Goal: Find specific page/section: Find specific page/section

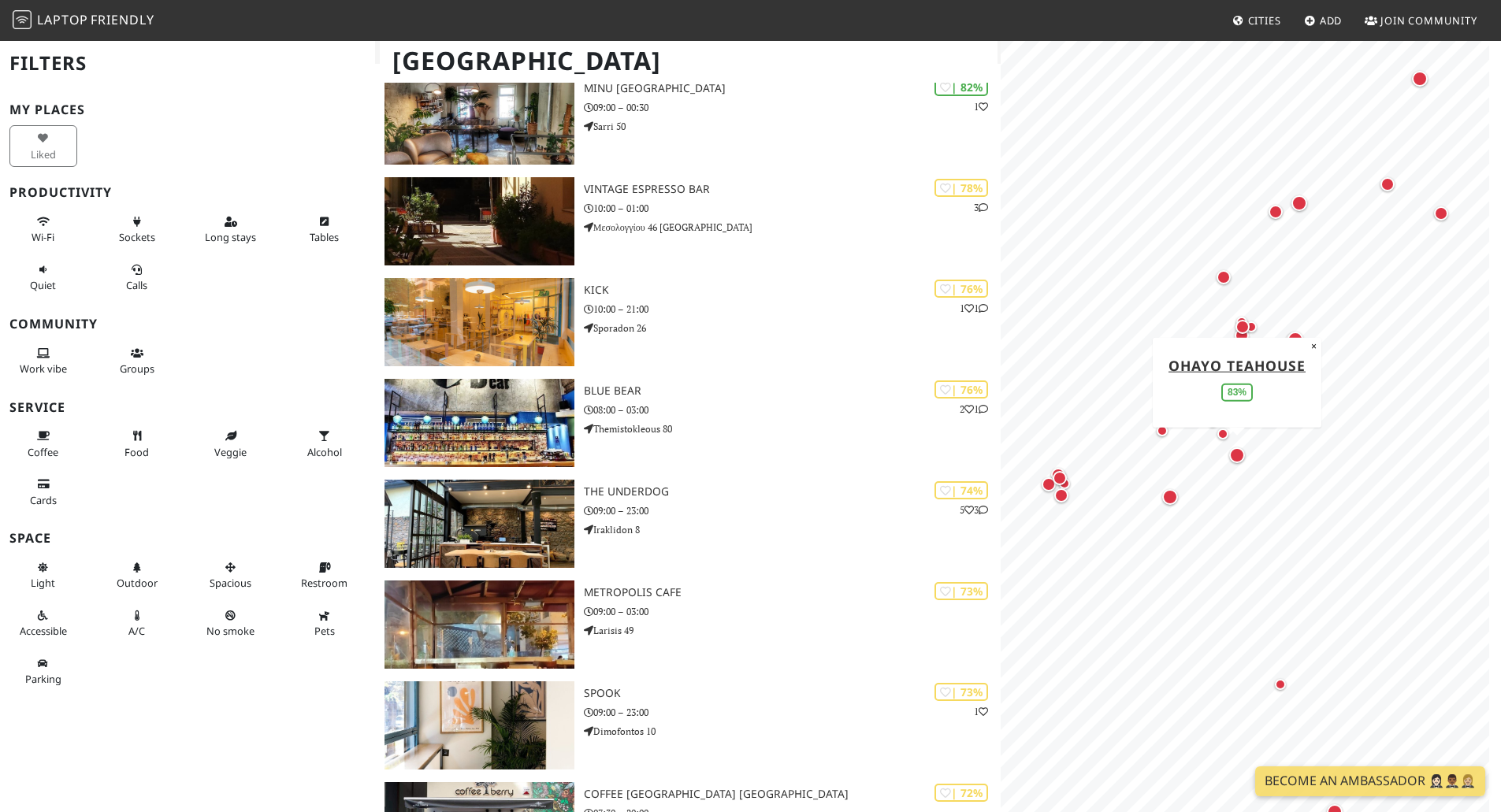
scroll to position [946, 0]
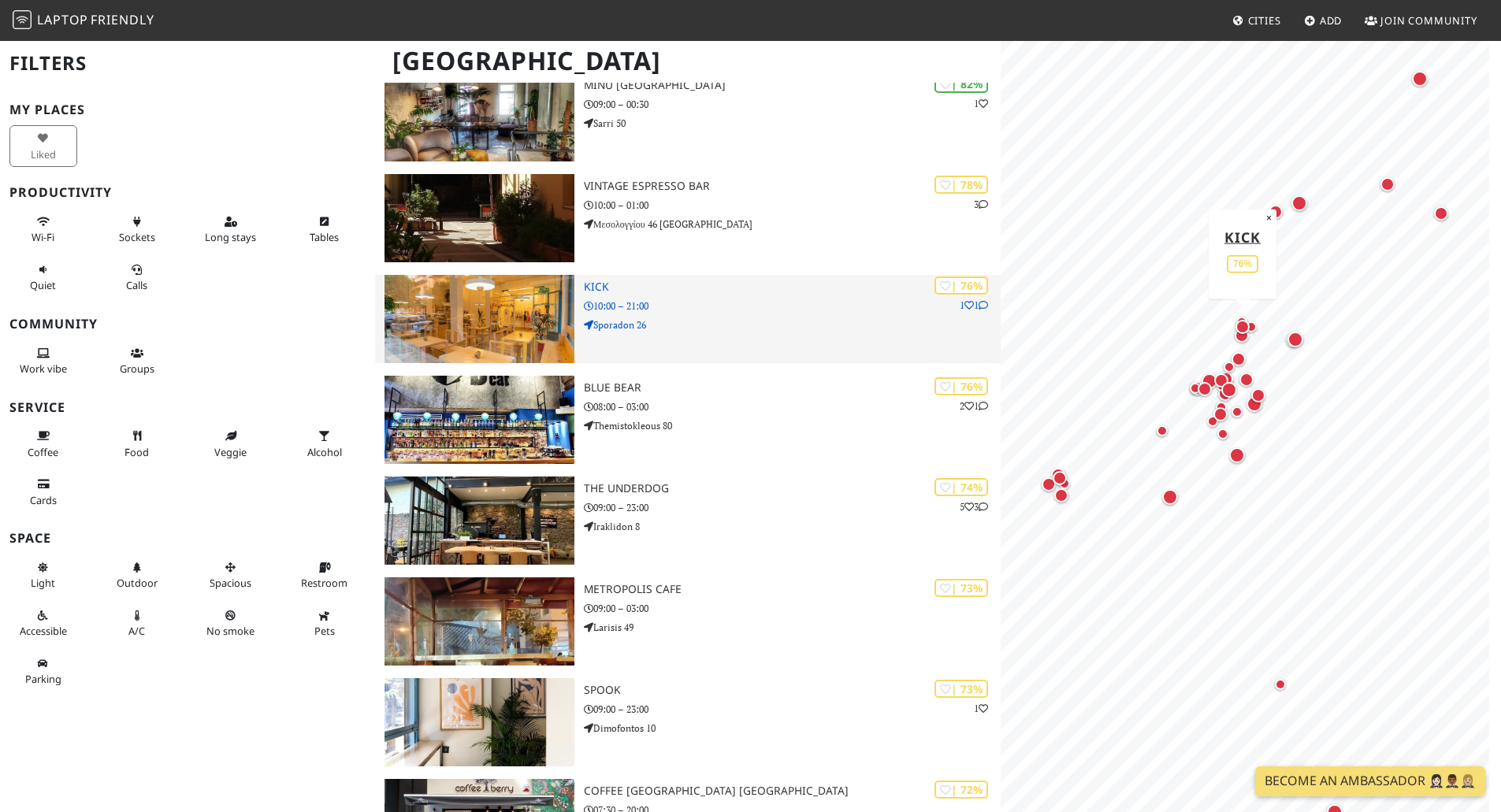
click at [426, 336] on img at bounding box center [480, 319] width 190 height 88
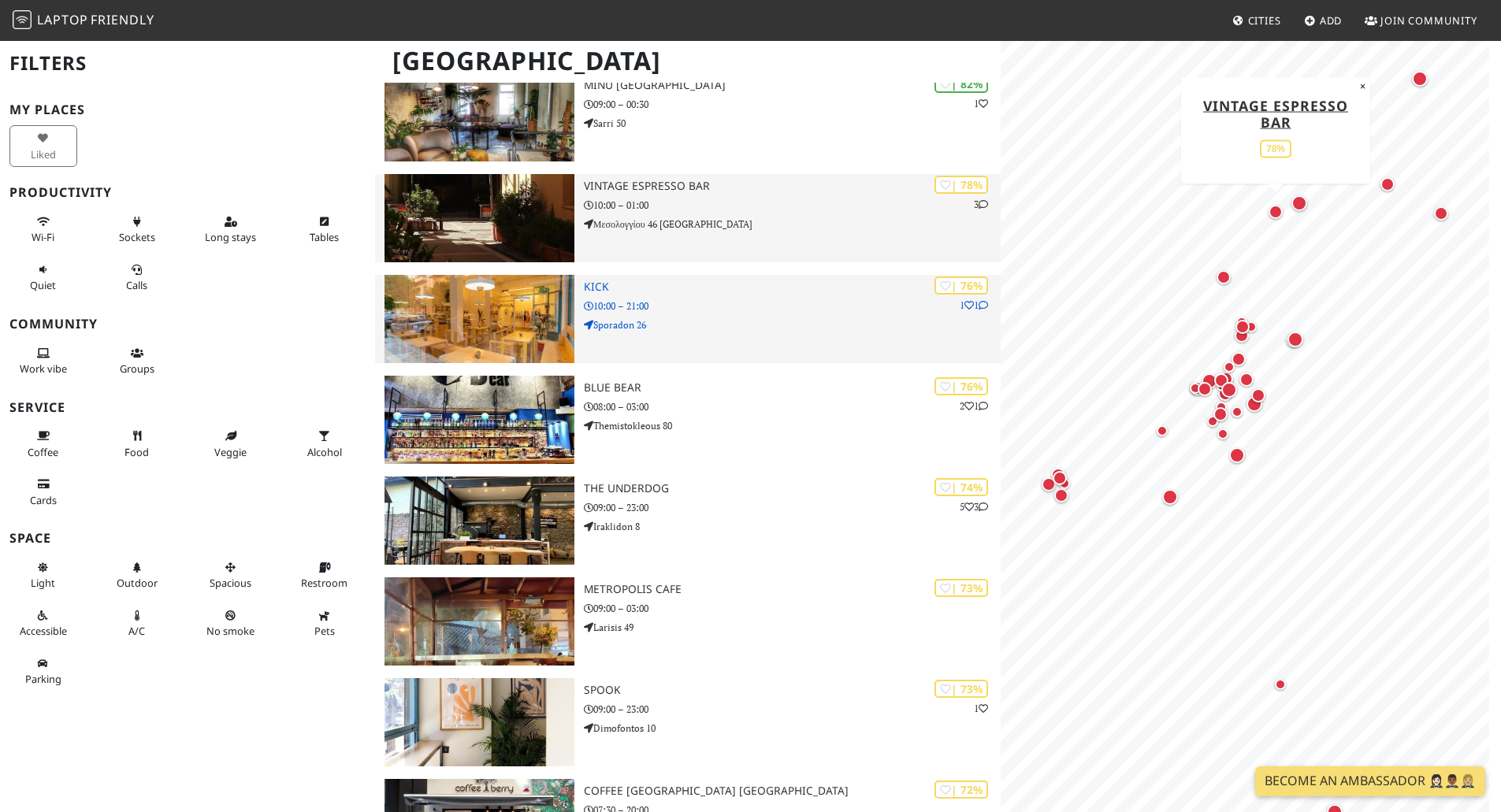
click at [451, 258] on img at bounding box center [480, 218] width 190 height 88
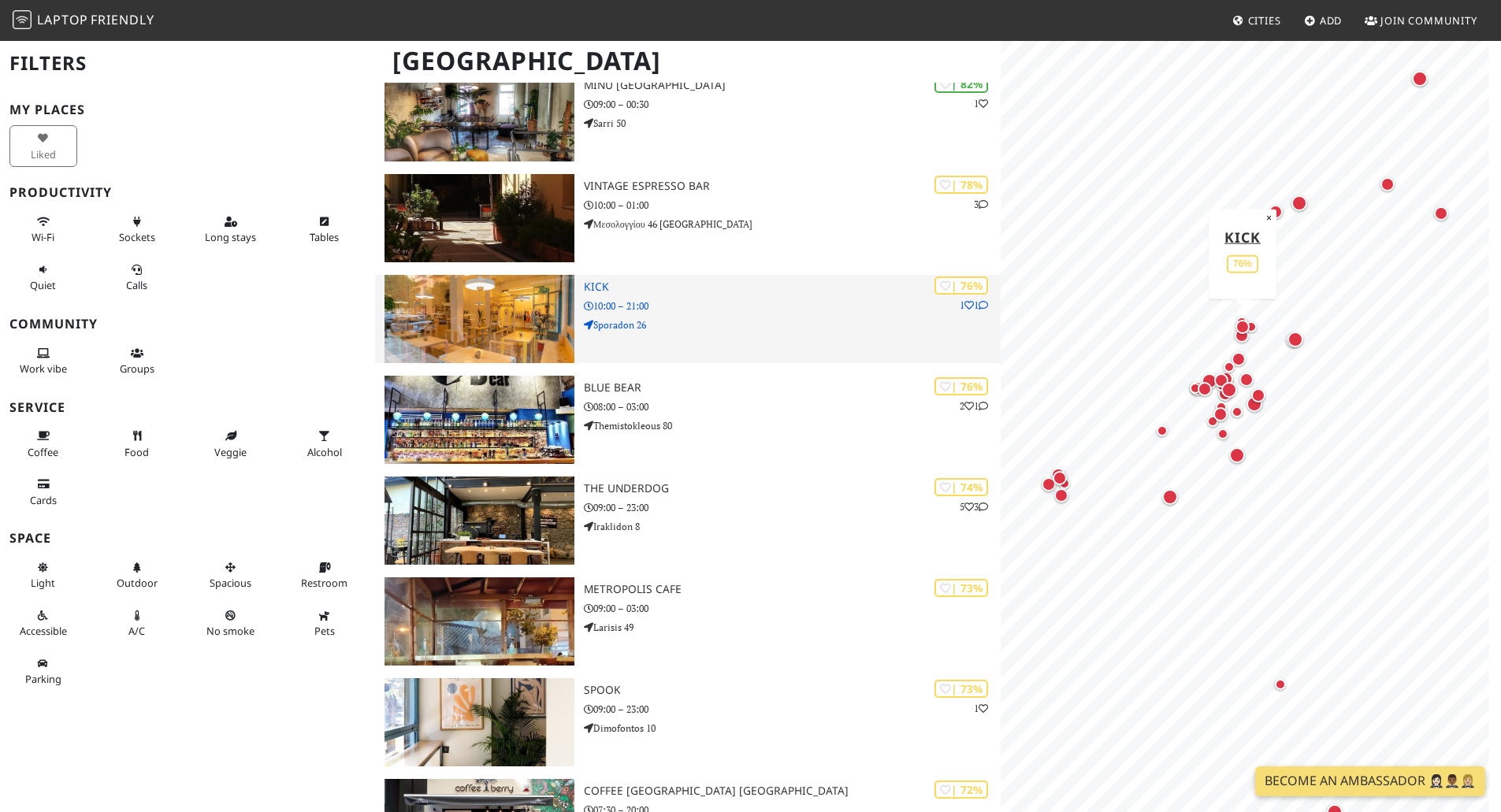
click at [457, 296] on img at bounding box center [480, 319] width 190 height 88
click at [727, 307] on p "10:00 – 21:00" at bounding box center [792, 306] width 417 height 15
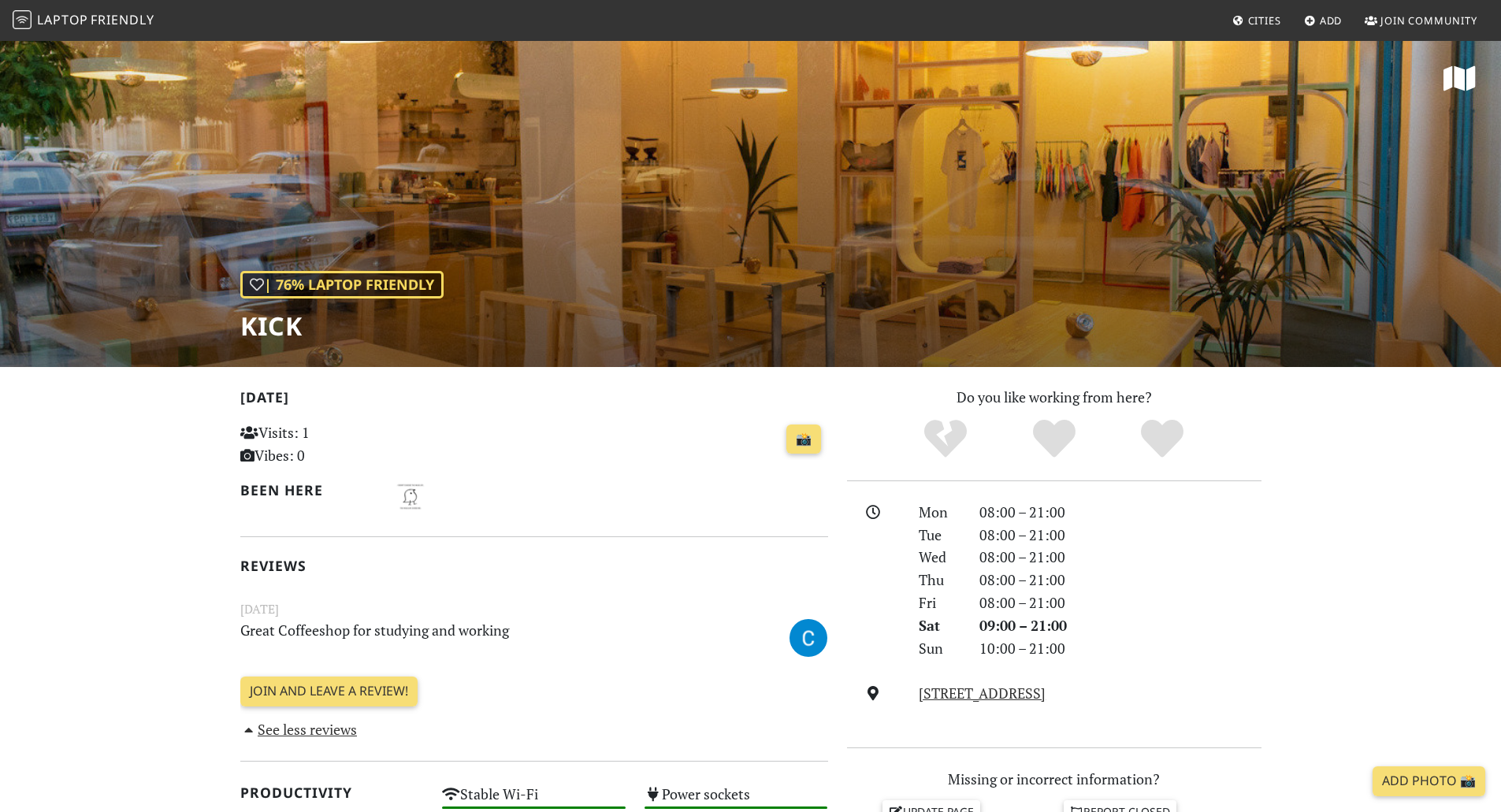
drag, startPoint x: 1133, startPoint y: 109, endPoint x: 1343, endPoint y: 479, distance: 425.4
